Goal: Transaction & Acquisition: Download file/media

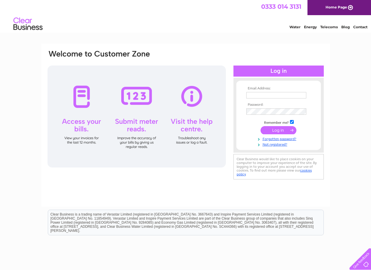
type input "[EMAIL_ADDRESS][DOMAIN_NAME]"
click at [280, 132] on input "submit" at bounding box center [278, 130] width 36 height 8
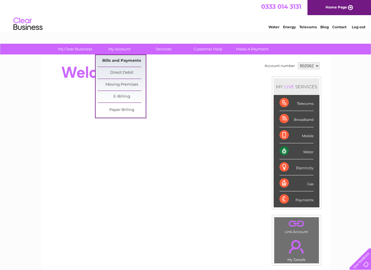
click at [121, 61] on link "Bills and Payments" at bounding box center [122, 61] width 48 height 12
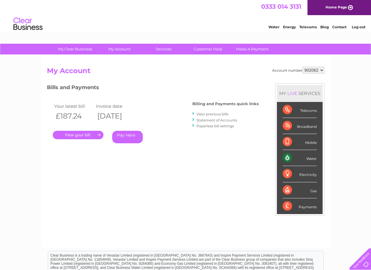
click at [75, 134] on link "." at bounding box center [78, 135] width 51 height 8
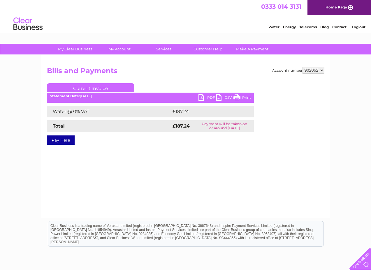
click at [199, 96] on link "PDF" at bounding box center [206, 98] width 17 height 8
